Goal: Navigation & Orientation: Find specific page/section

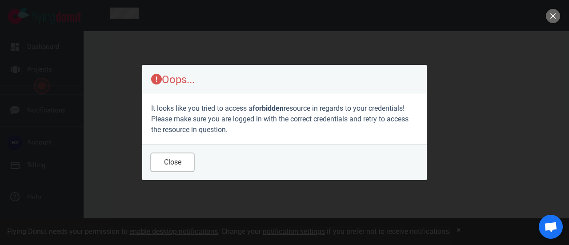
click at [177, 159] on button "Close" at bounding box center [172, 162] width 43 height 18
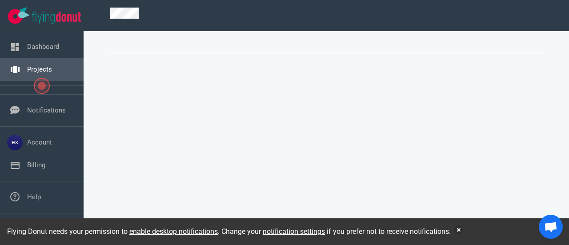
click at [48, 69] on link "Projects" at bounding box center [39, 69] width 25 height 8
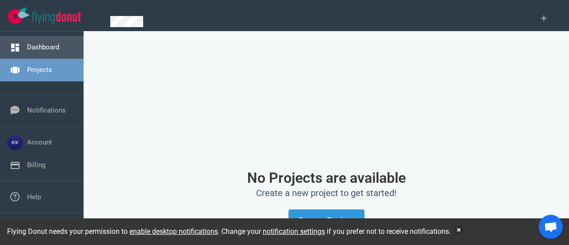
click at [45, 51] on link "Dashboard" at bounding box center [43, 47] width 32 height 8
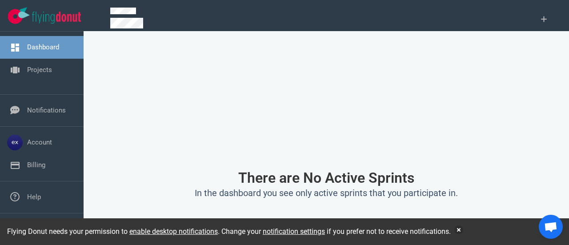
scroll to position [36, 0]
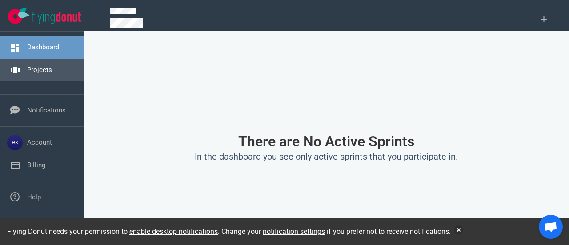
click at [40, 66] on link "Projects" at bounding box center [39, 70] width 25 height 8
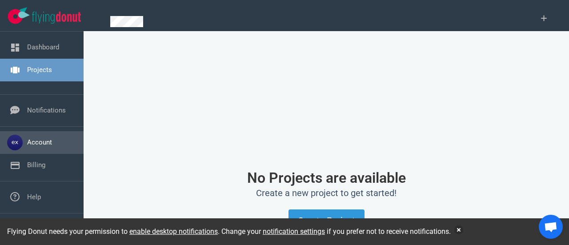
click at [43, 138] on link "Account" at bounding box center [39, 142] width 25 height 8
click at [347, 113] on div "No Projects are available Create a new project to get started! Create Project" at bounding box center [326, 201] width 443 height 318
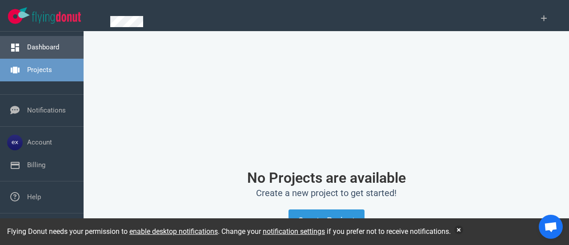
click at [47, 43] on link "Dashboard" at bounding box center [43, 47] width 32 height 8
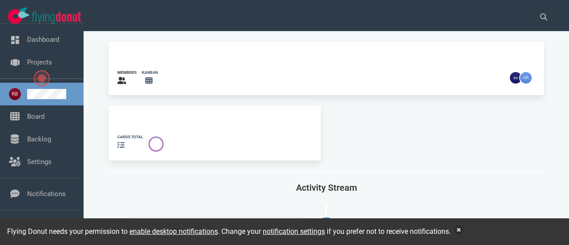
scroll to position [20, 0]
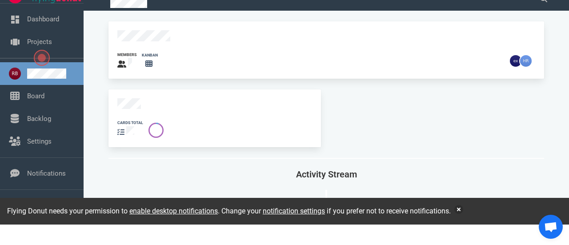
click at [137, 111] on div "cards total" at bounding box center [214, 118] width 212 height 58
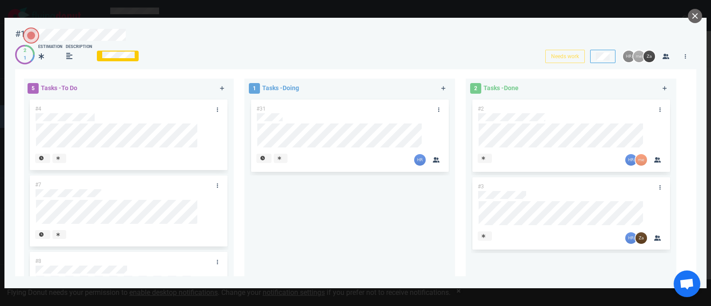
scroll to position [70, 0]
